Goal: Download file/media

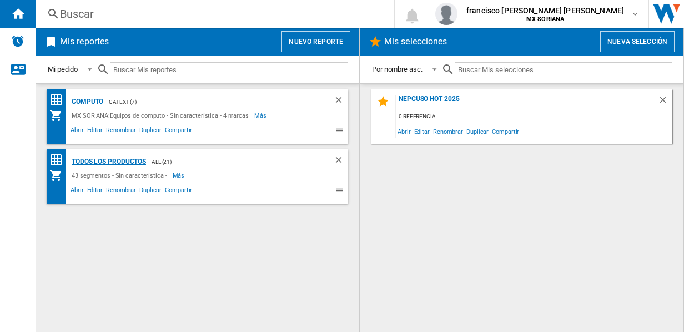
click at [97, 161] on div "Todos los Productos" at bounding box center [107, 162] width 77 height 14
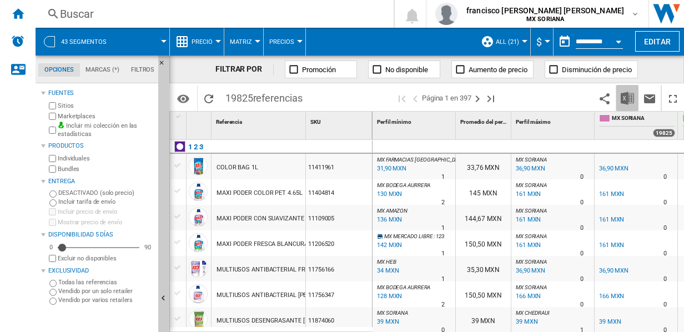
click at [629, 100] on img "Descargar en Excel" at bounding box center [627, 98] width 13 height 13
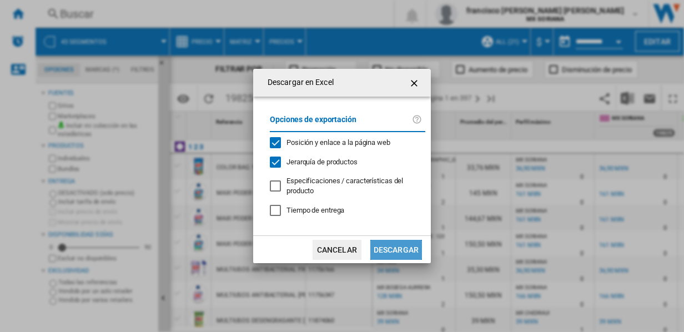
click at [386, 253] on button "Descargar" at bounding box center [396, 250] width 52 height 20
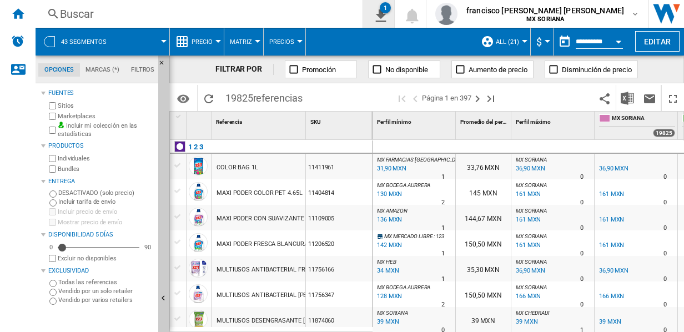
click at [385, 19] on ng-md-icon "1\a descarga" at bounding box center [378, 14] width 13 height 14
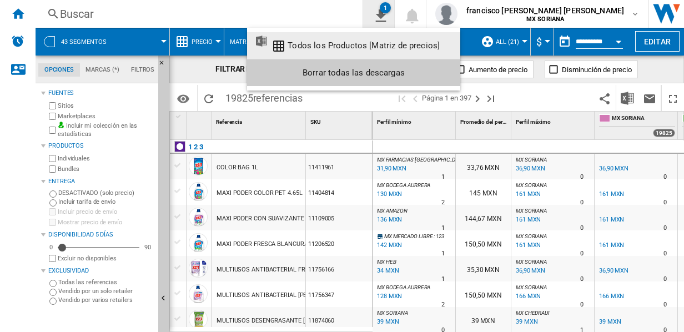
click at [445, 19] on md-backdrop at bounding box center [342, 166] width 684 height 332
